Goal: Book appointment/travel/reservation

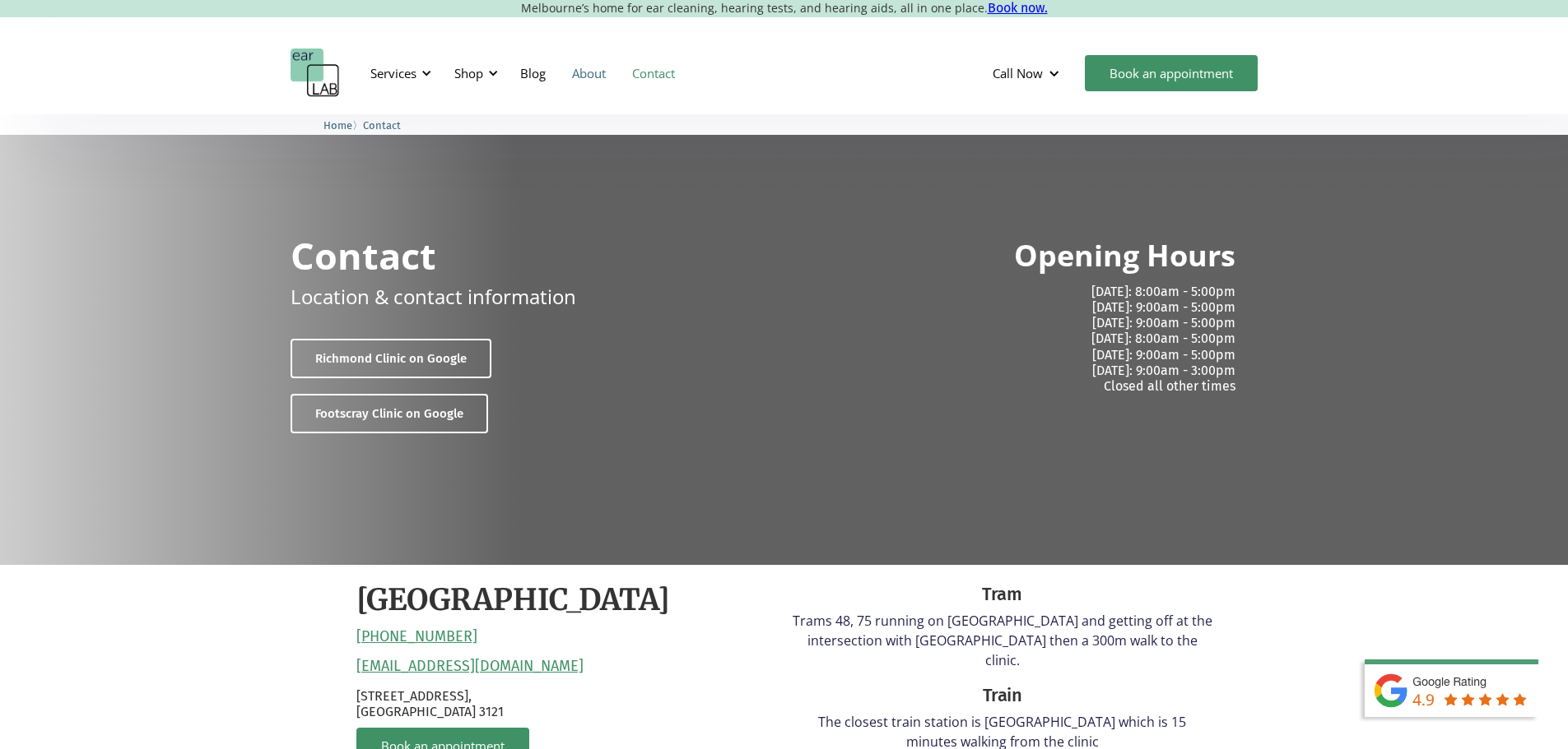
click at [599, 74] on link "About" at bounding box center [588, 73] width 60 height 47
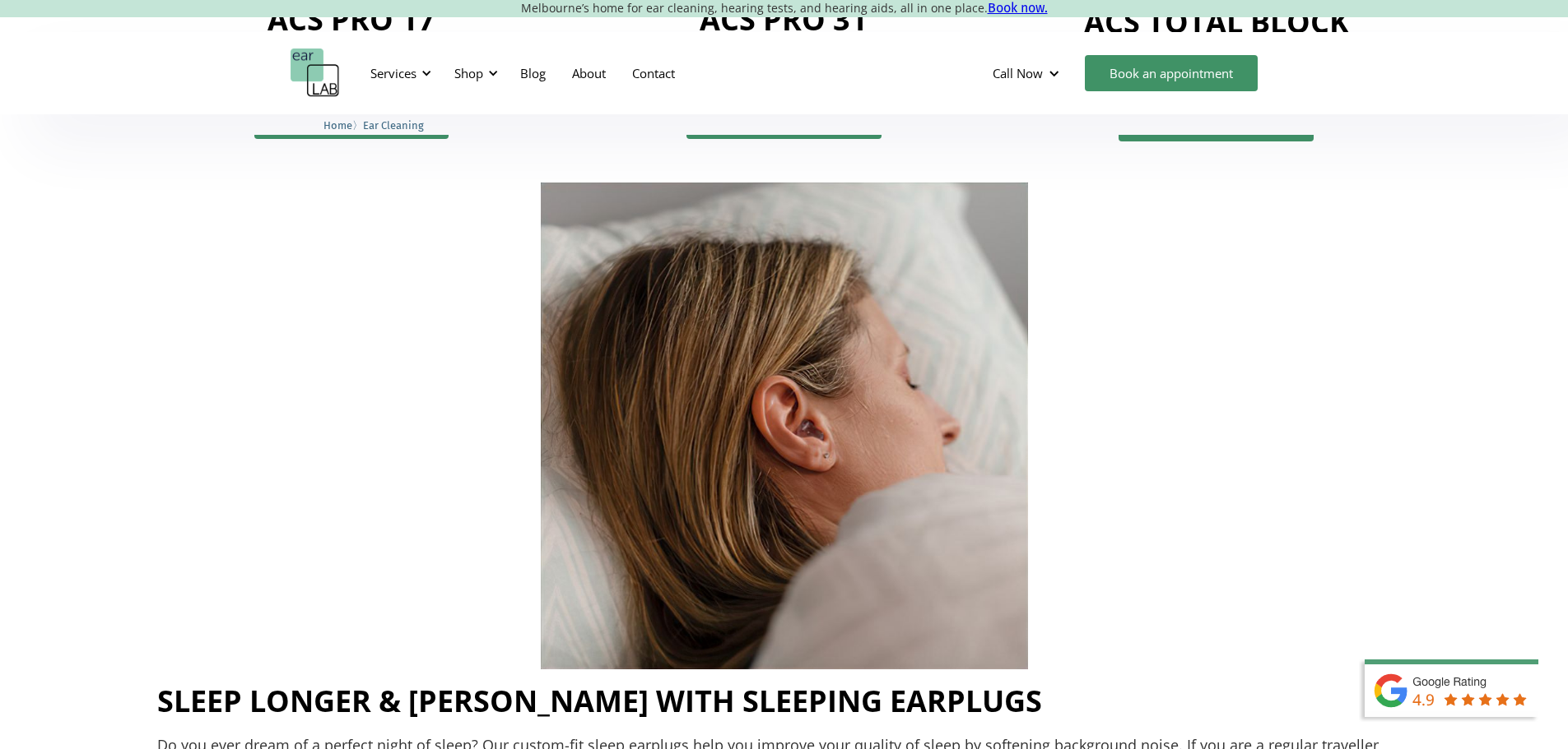
scroll to position [2221, 0]
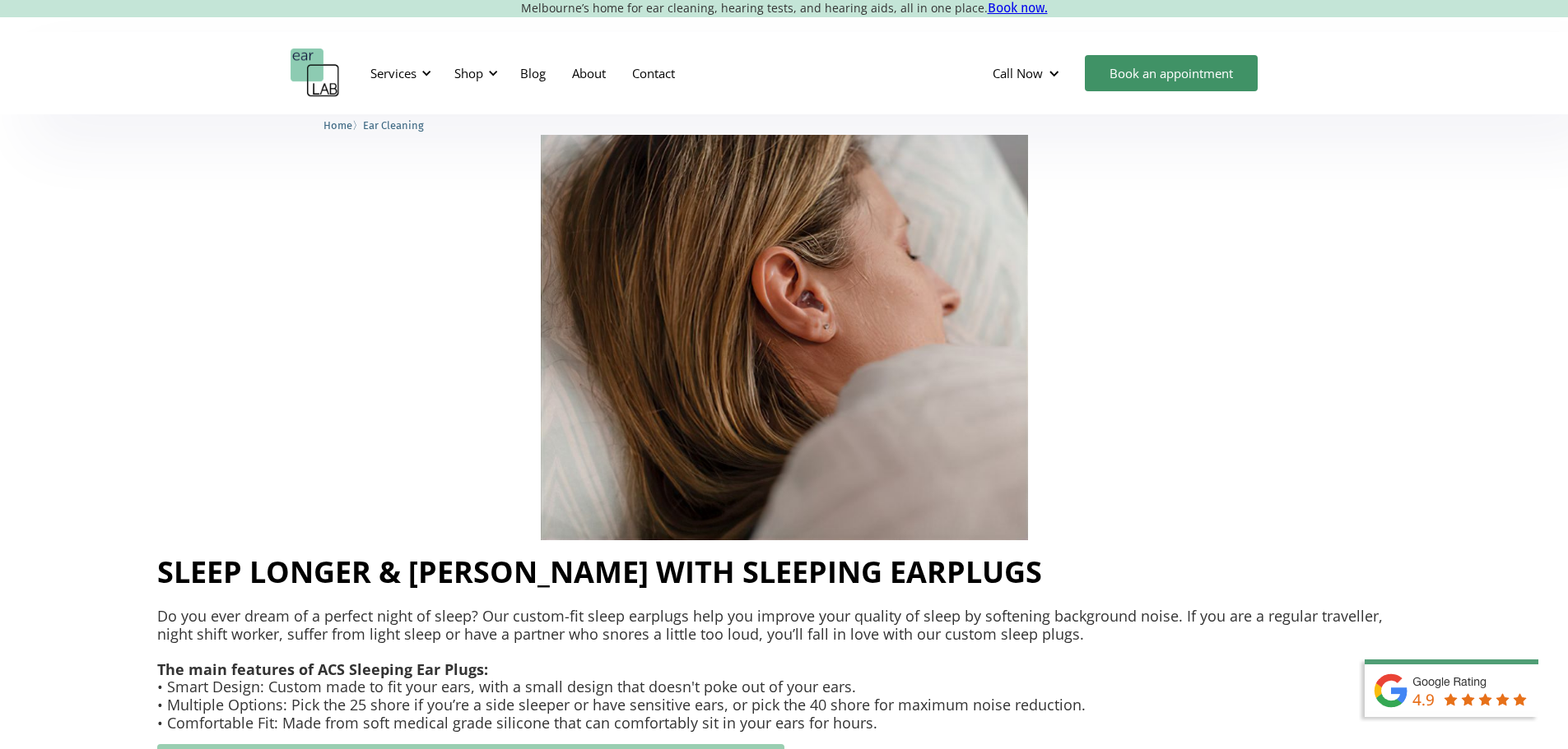
click at [784, 745] on link "Browse Our Sleeping Earplugs" at bounding box center [471, 763] width 627 height 36
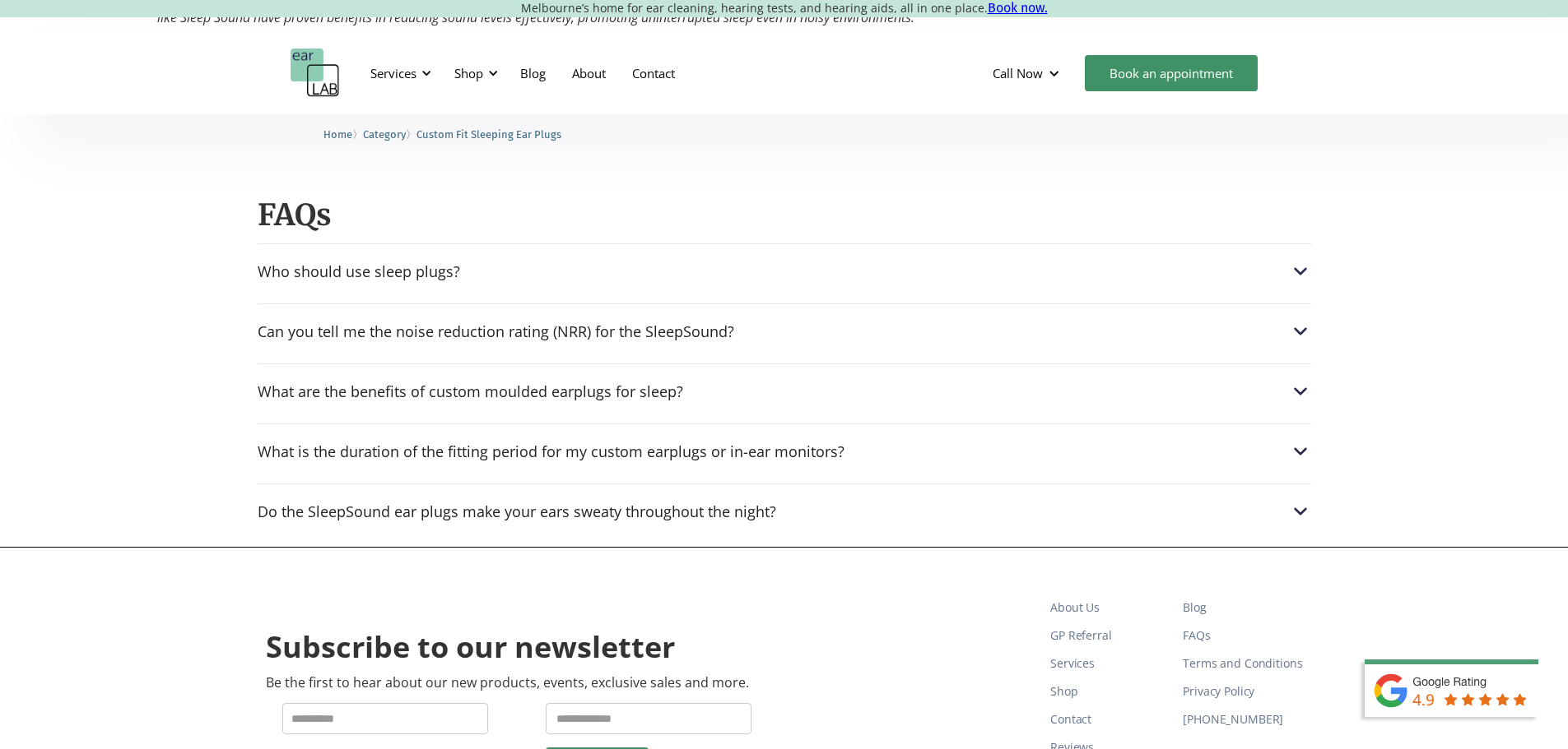
scroll to position [1727, 0]
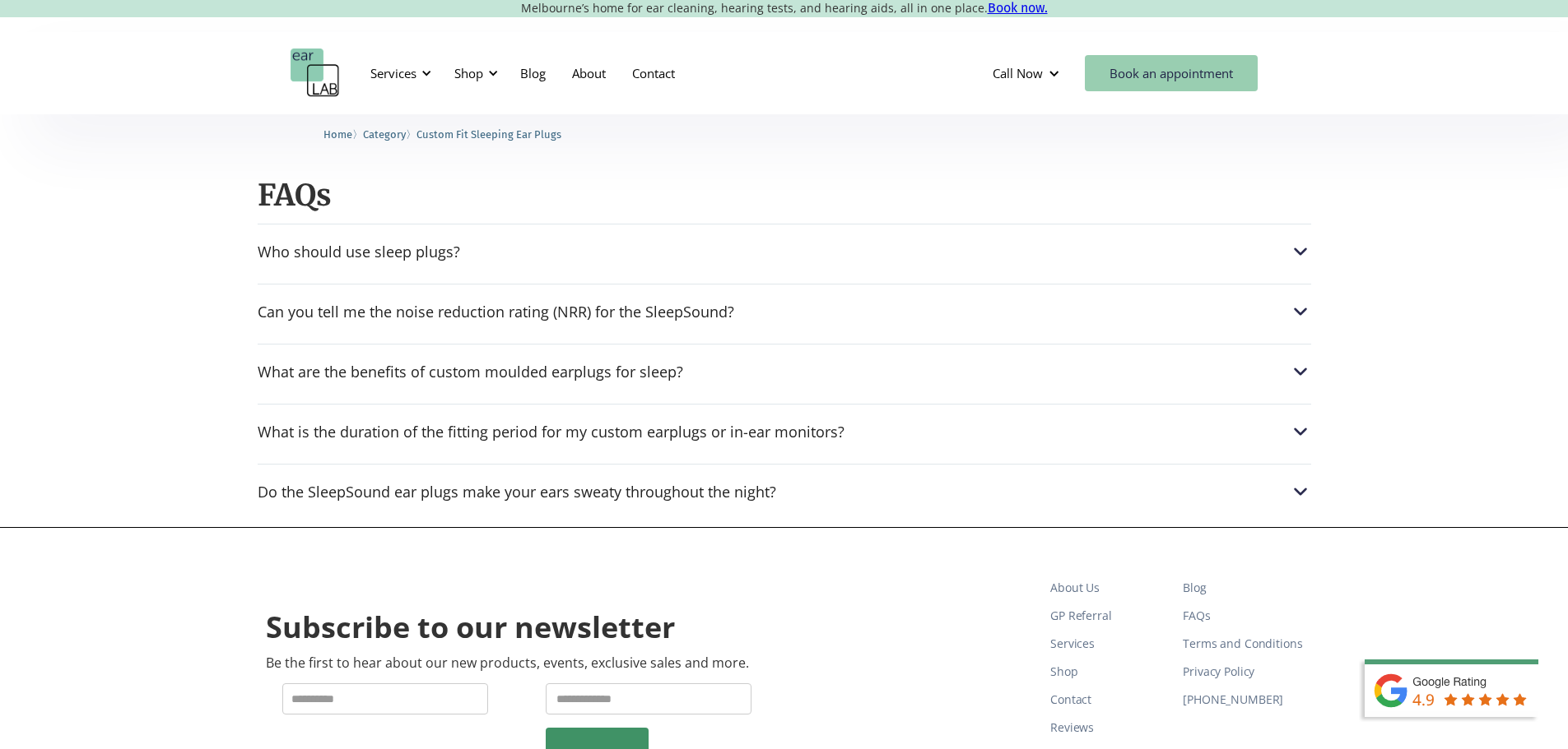
click at [1157, 66] on link "Book an appointment" at bounding box center [1171, 73] width 173 height 36
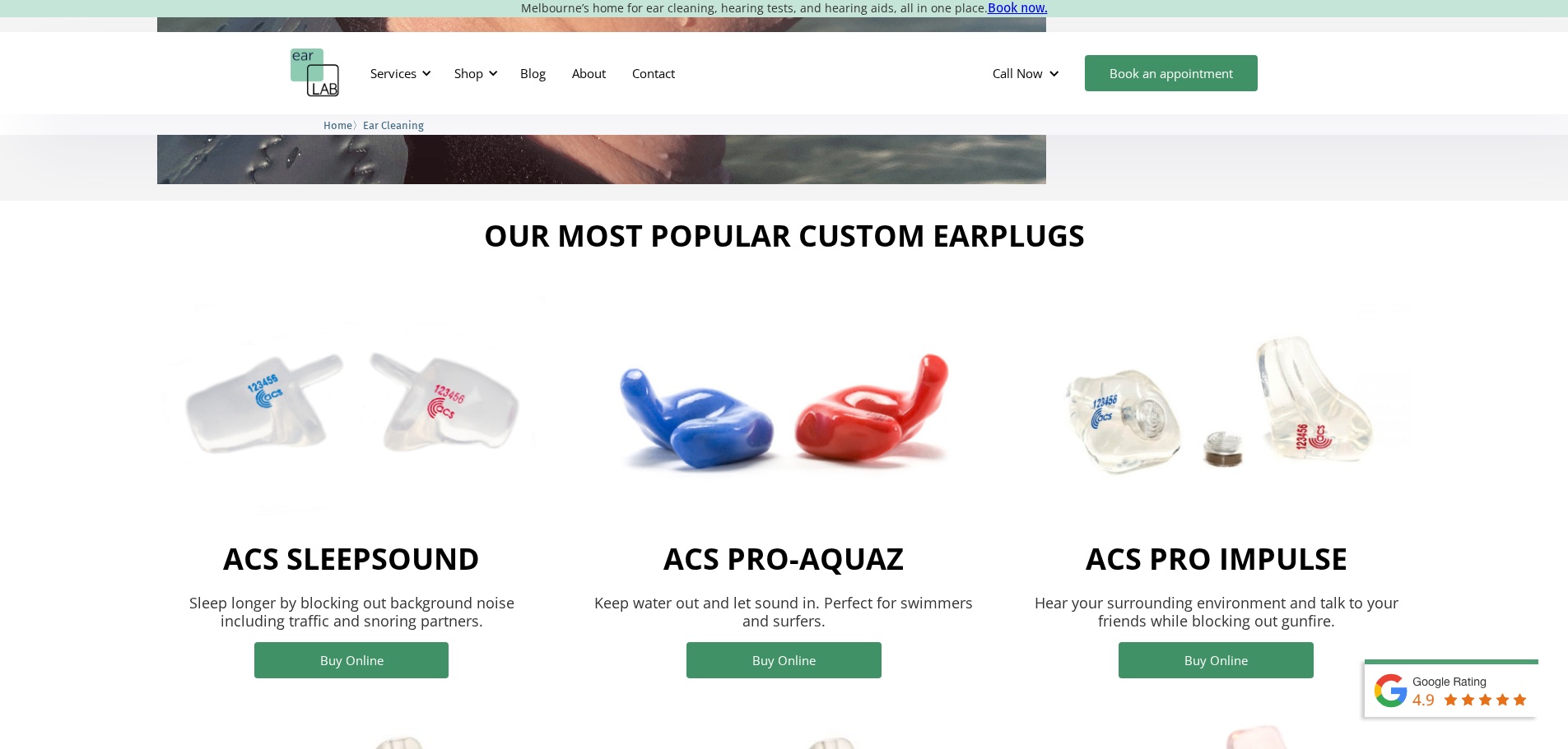
scroll to position [1152, 0]
